Goal: Information Seeking & Learning: Learn about a topic

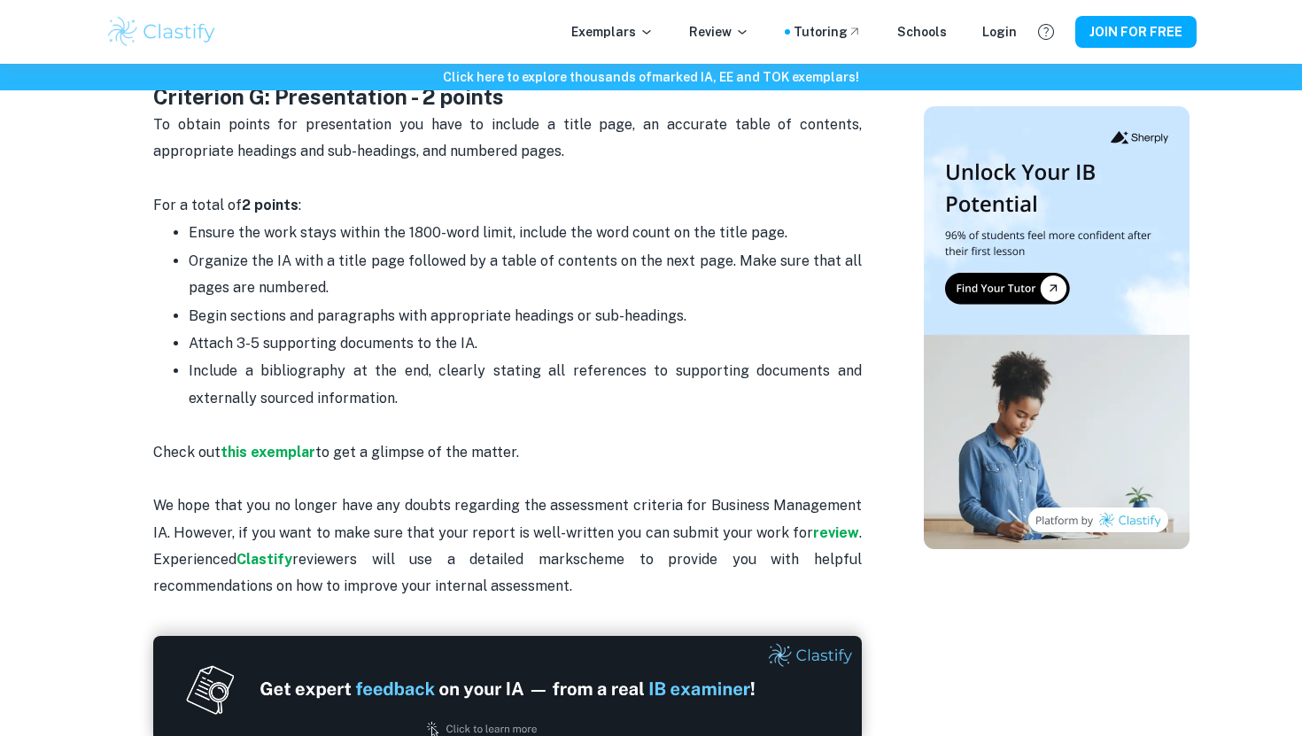
scroll to position [3007, 0]
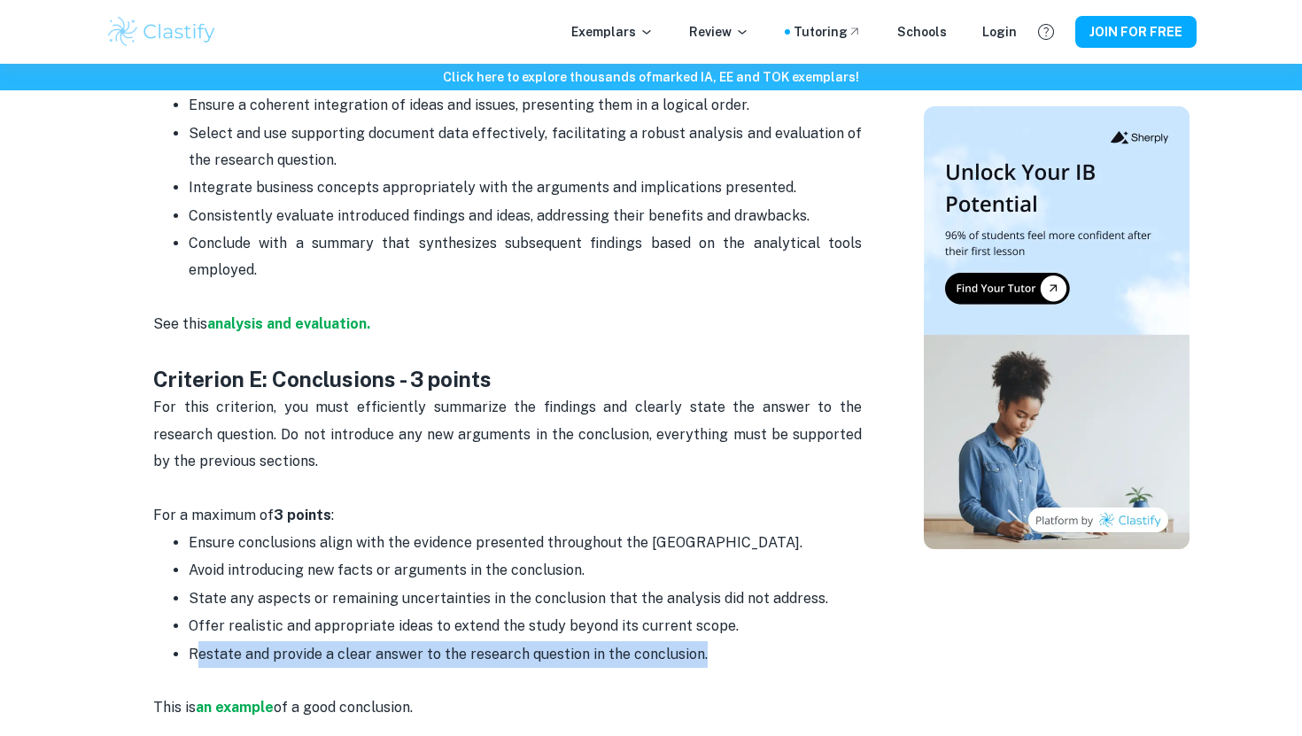
drag, startPoint x: 195, startPoint y: 599, endPoint x: 730, endPoint y: 610, distance: 535.0
click at [730, 641] on p "Restate and provide a clear answer to the research question in the conclusion." at bounding box center [525, 668] width 673 height 54
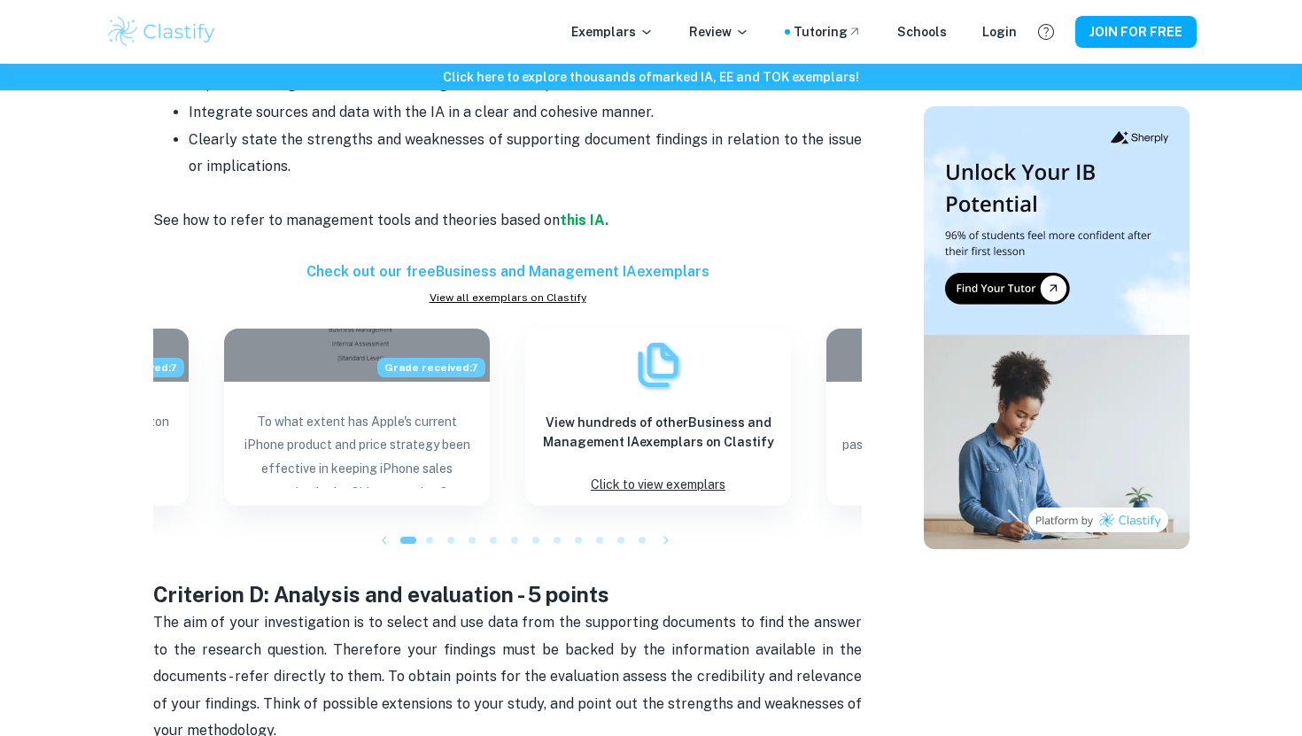
scroll to position [1925, 0]
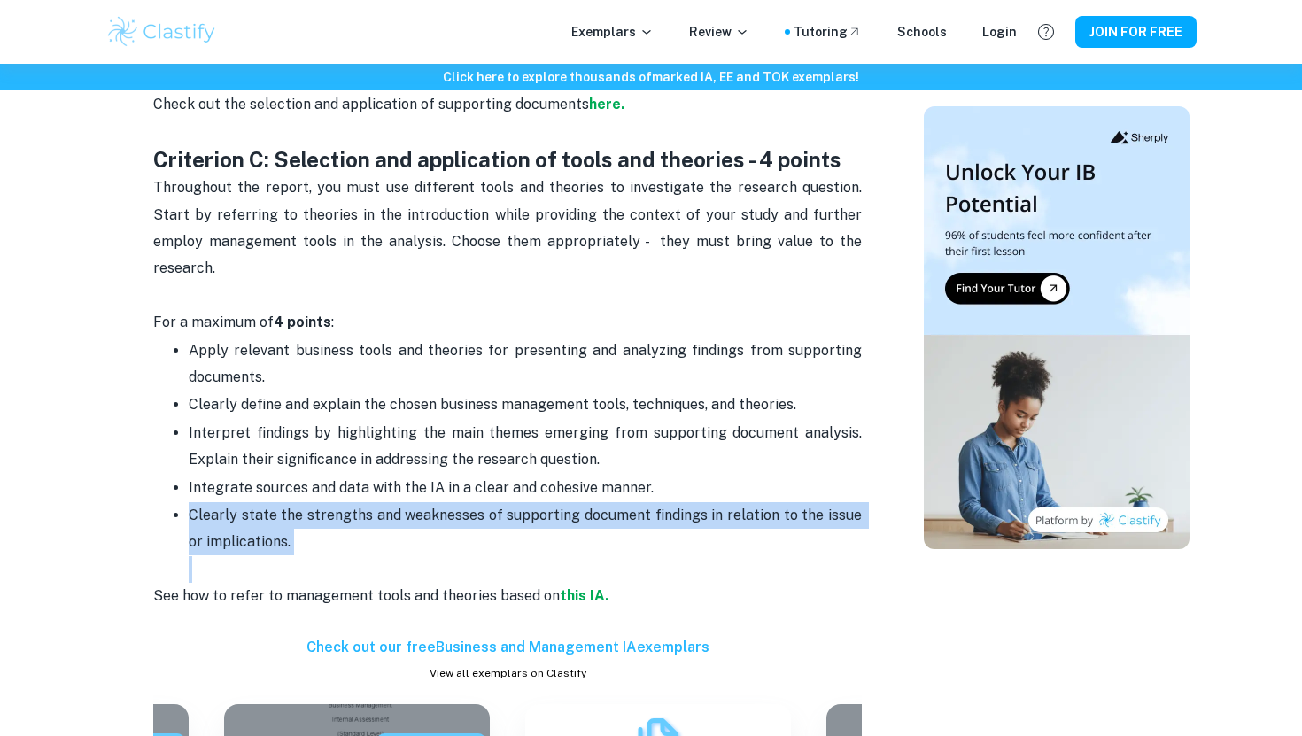
drag, startPoint x: 191, startPoint y: 460, endPoint x: 321, endPoint y: 507, distance: 137.8
click at [321, 507] on p "Clearly state the strengths and weaknesses of supporting document findings in r…" at bounding box center [525, 542] width 673 height 81
click at [409, 502] on p "Clearly state the strengths and weaknesses of supporting document findings in r…" at bounding box center [525, 542] width 673 height 81
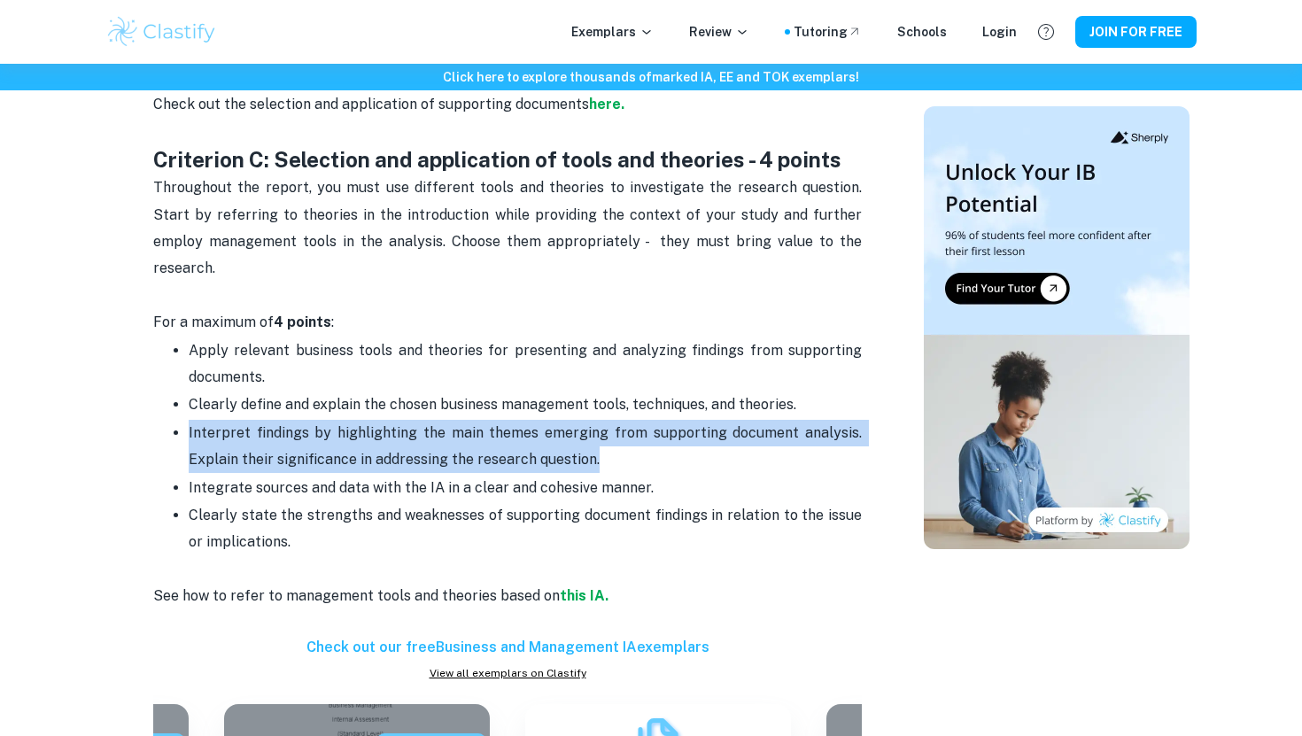
drag, startPoint x: 185, startPoint y: 380, endPoint x: 629, endPoint y: 400, distance: 444.1
click at [629, 400] on ul "Apply relevant business tools and theories for presenting and analyzing finding…" at bounding box center [507, 459] width 708 height 247
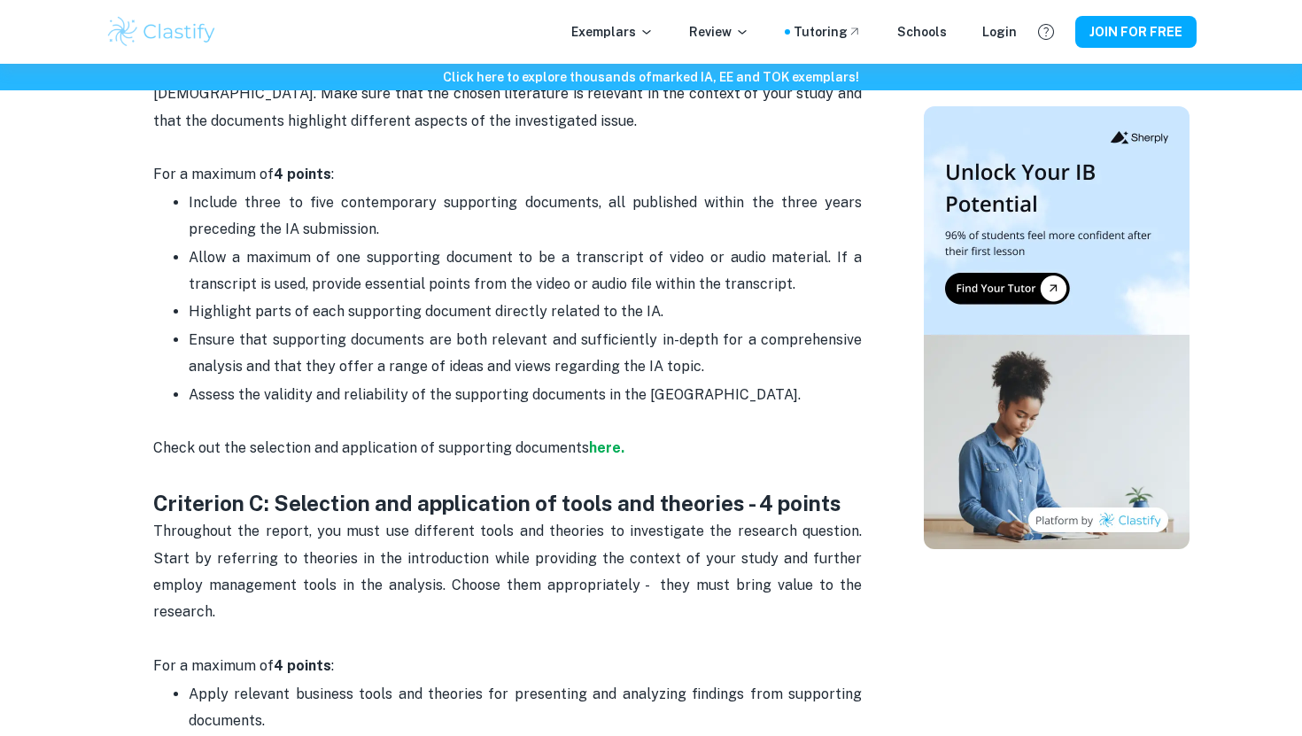
scroll to position [1514, 0]
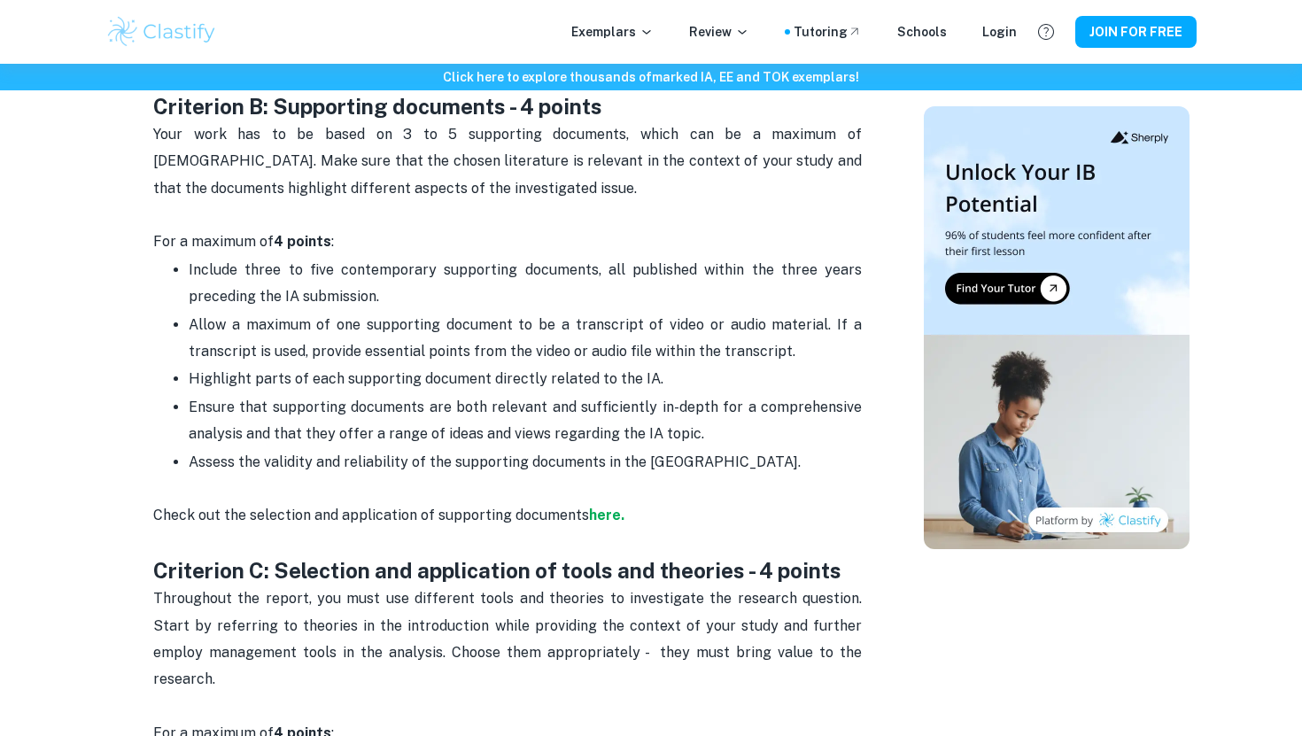
click at [606, 195] on p "Your work has to be based on 3 to 5 supporting documents, which can be a maximu…" at bounding box center [507, 175] width 708 height 108
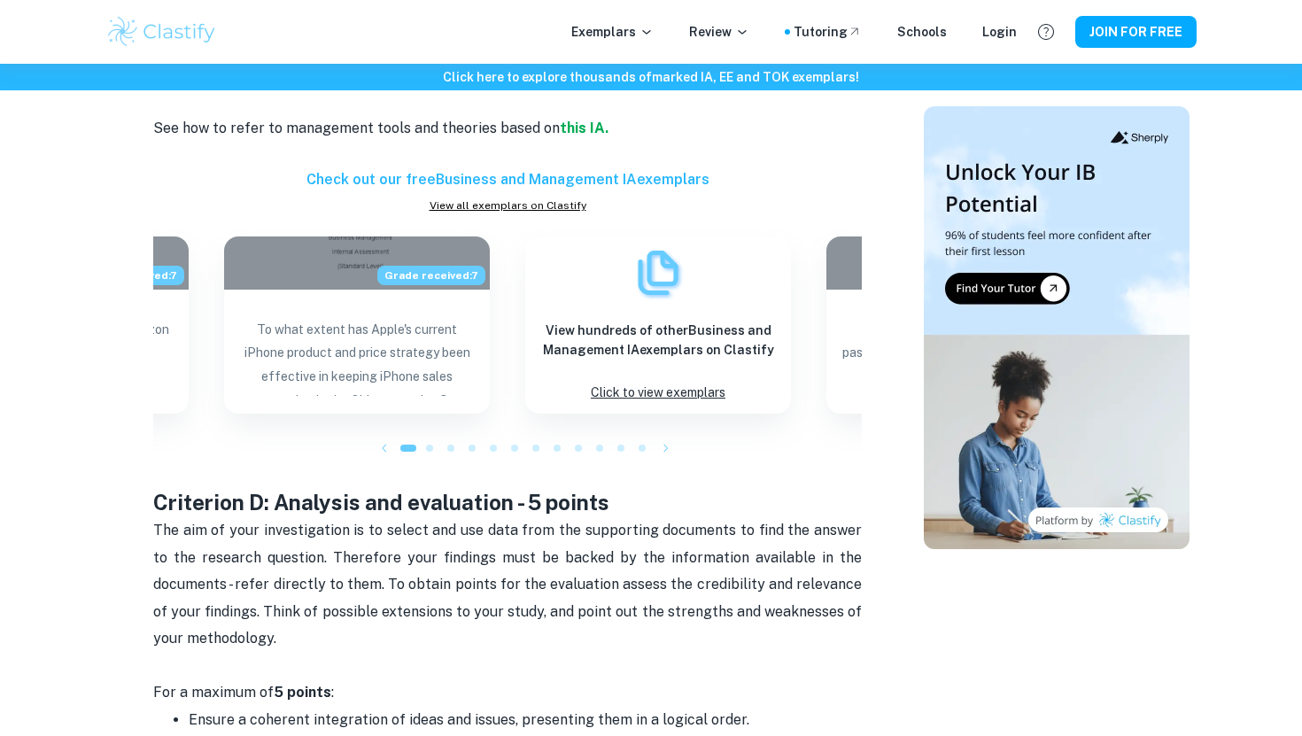
scroll to position [1948, 0]
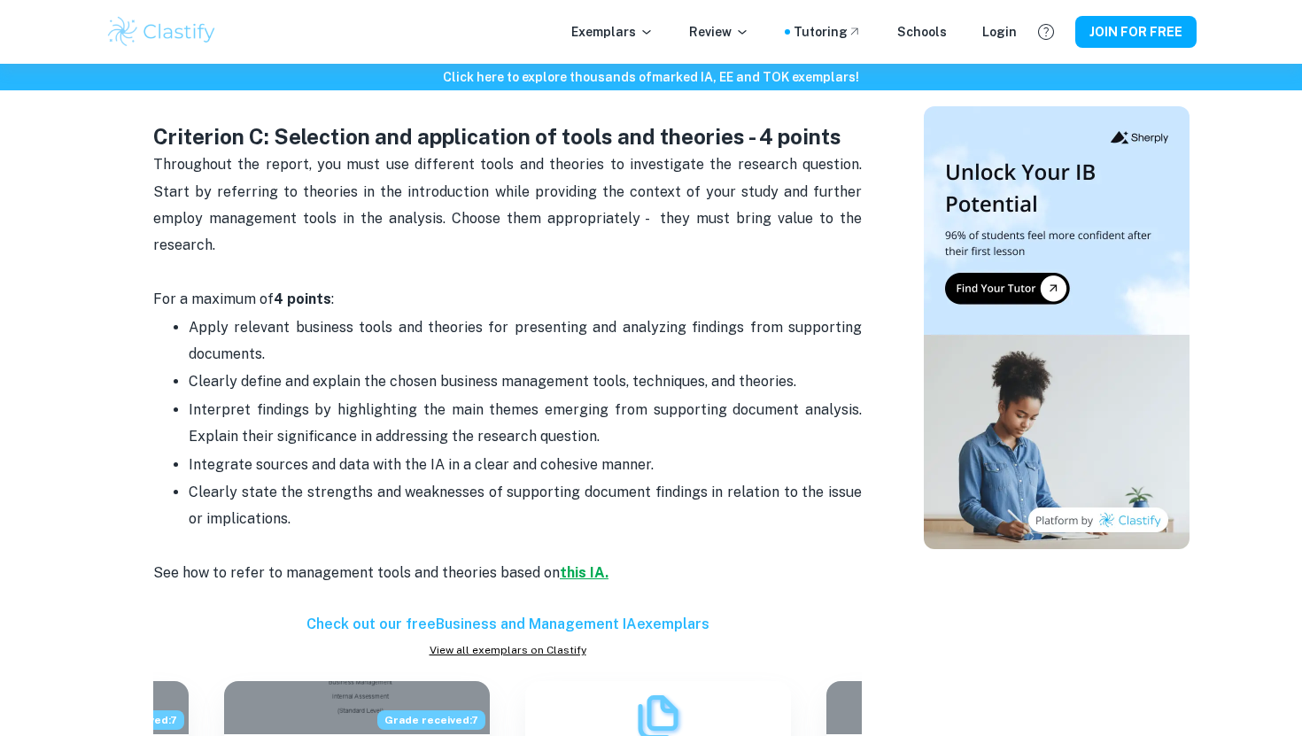
click at [576, 564] on strong "this IA." at bounding box center [584, 572] width 49 height 17
